Goal: Find specific page/section: Find specific page/section

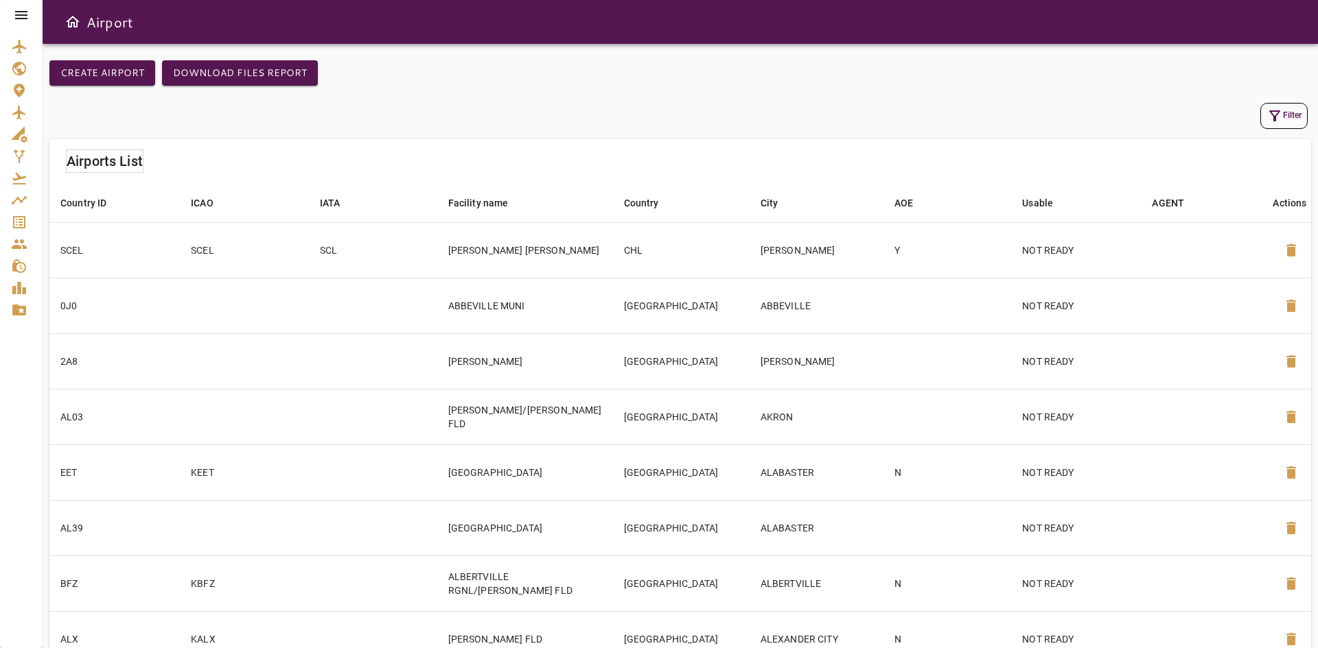
click at [509, 116] on div "Filter" at bounding box center [680, 116] width 1254 height 26
click at [16, 217] on icon "Service Orders" at bounding box center [19, 222] width 12 height 12
